Goal: Task Accomplishment & Management: Complete application form

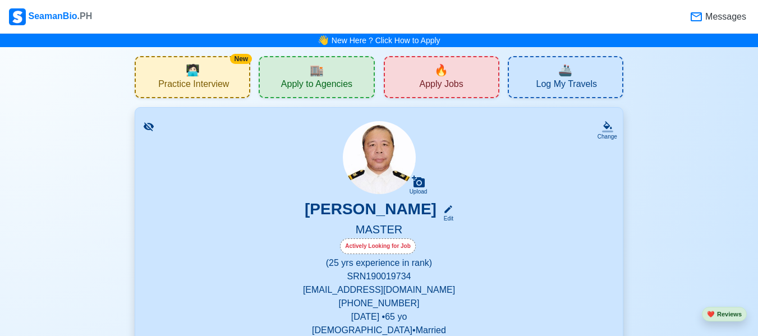
click at [437, 79] on span "Apply Jobs" at bounding box center [441, 86] width 44 height 14
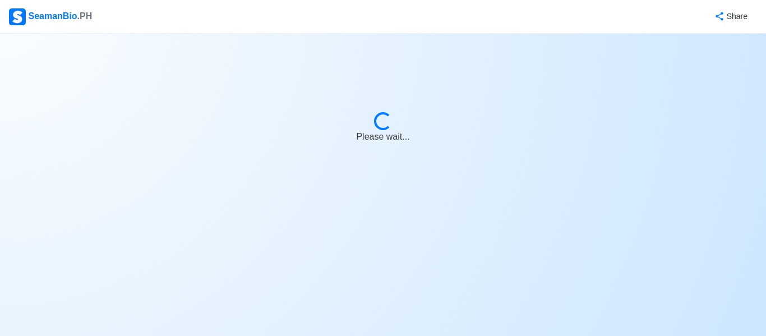
select select "Master"
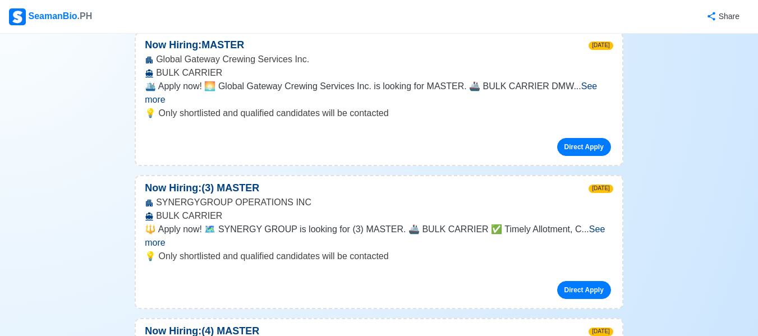
scroll to position [770, 0]
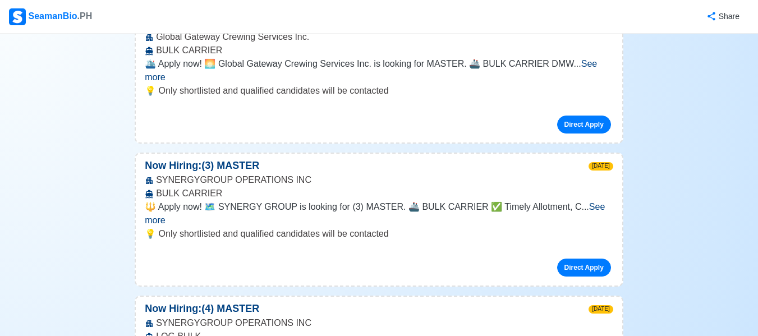
click at [597, 202] on span "See more" at bounding box center [375, 213] width 460 height 23
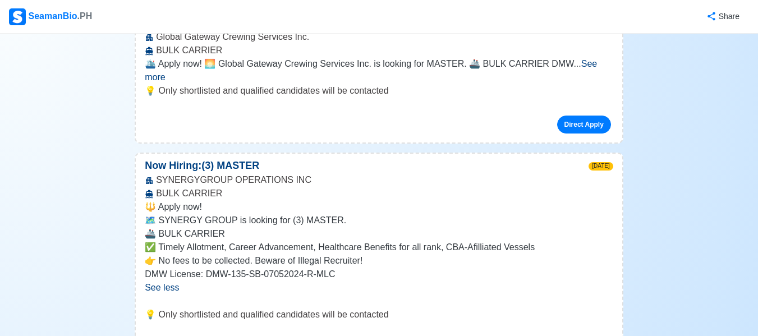
click at [597, 200] on p "🔱 Apply now!" at bounding box center [379, 206] width 469 height 13
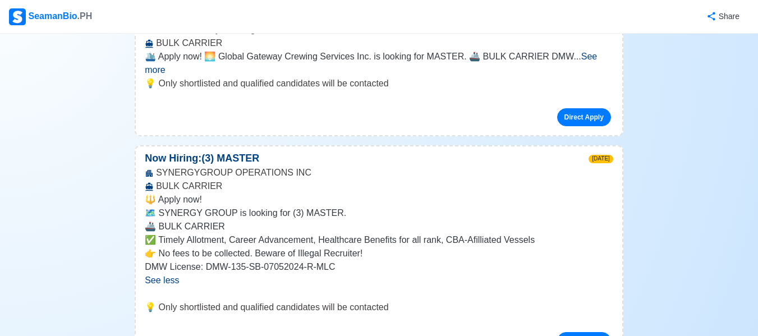
scroll to position [740, 0]
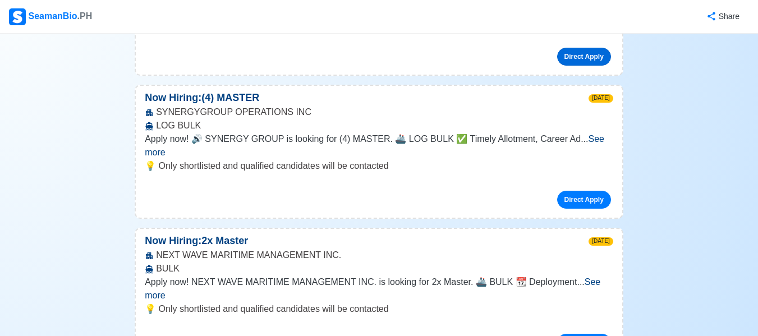
scroll to position [1114, 0]
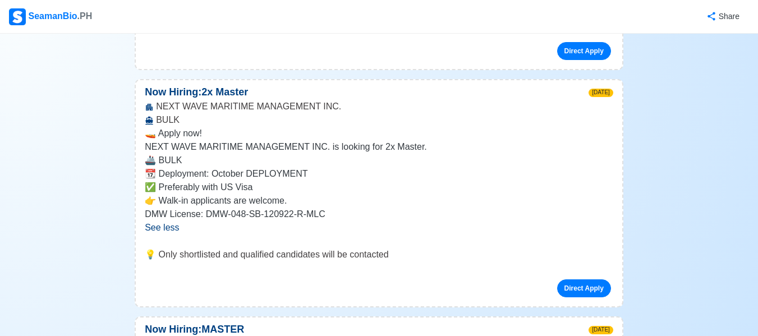
scroll to position [1369, 0]
